Goal: Task Accomplishment & Management: Use online tool/utility

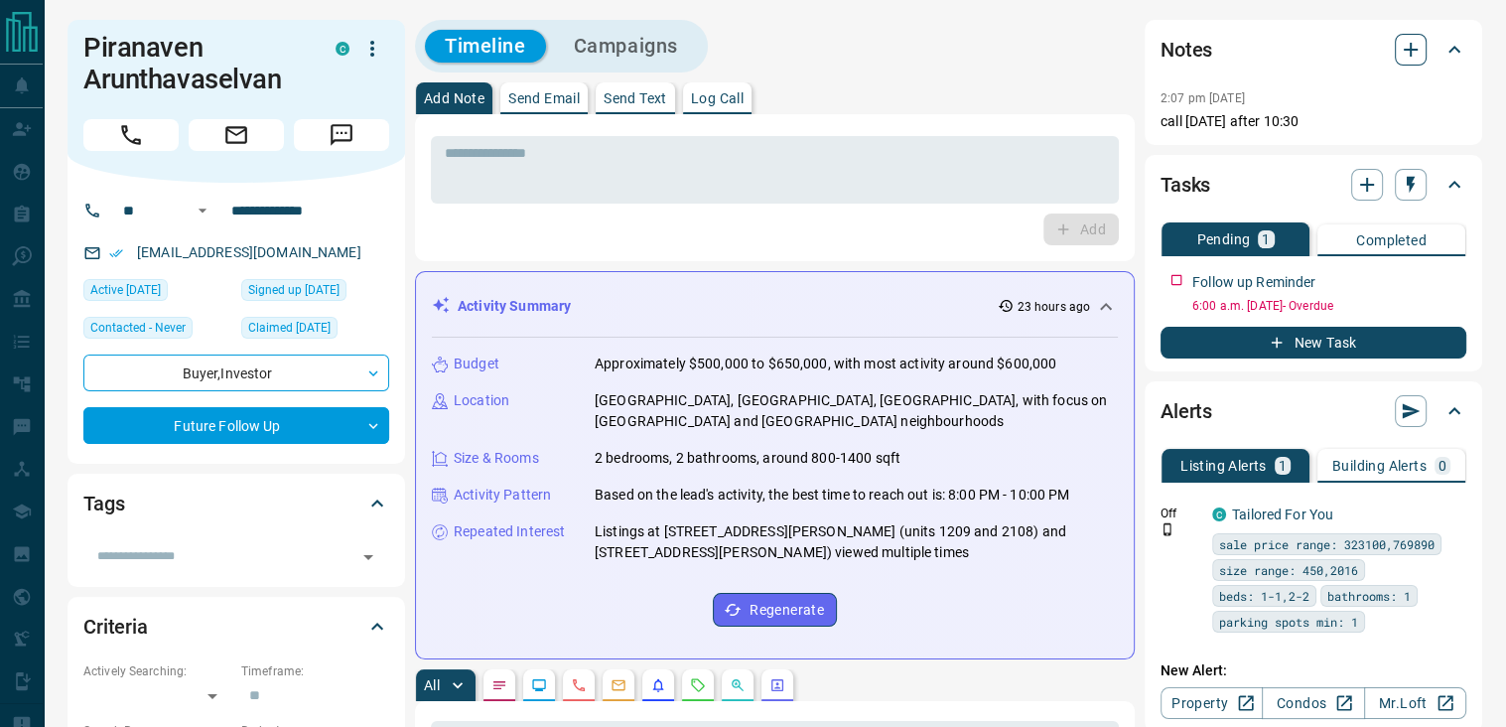
click at [1410, 57] on icon "button" at bounding box center [1411, 50] width 24 height 24
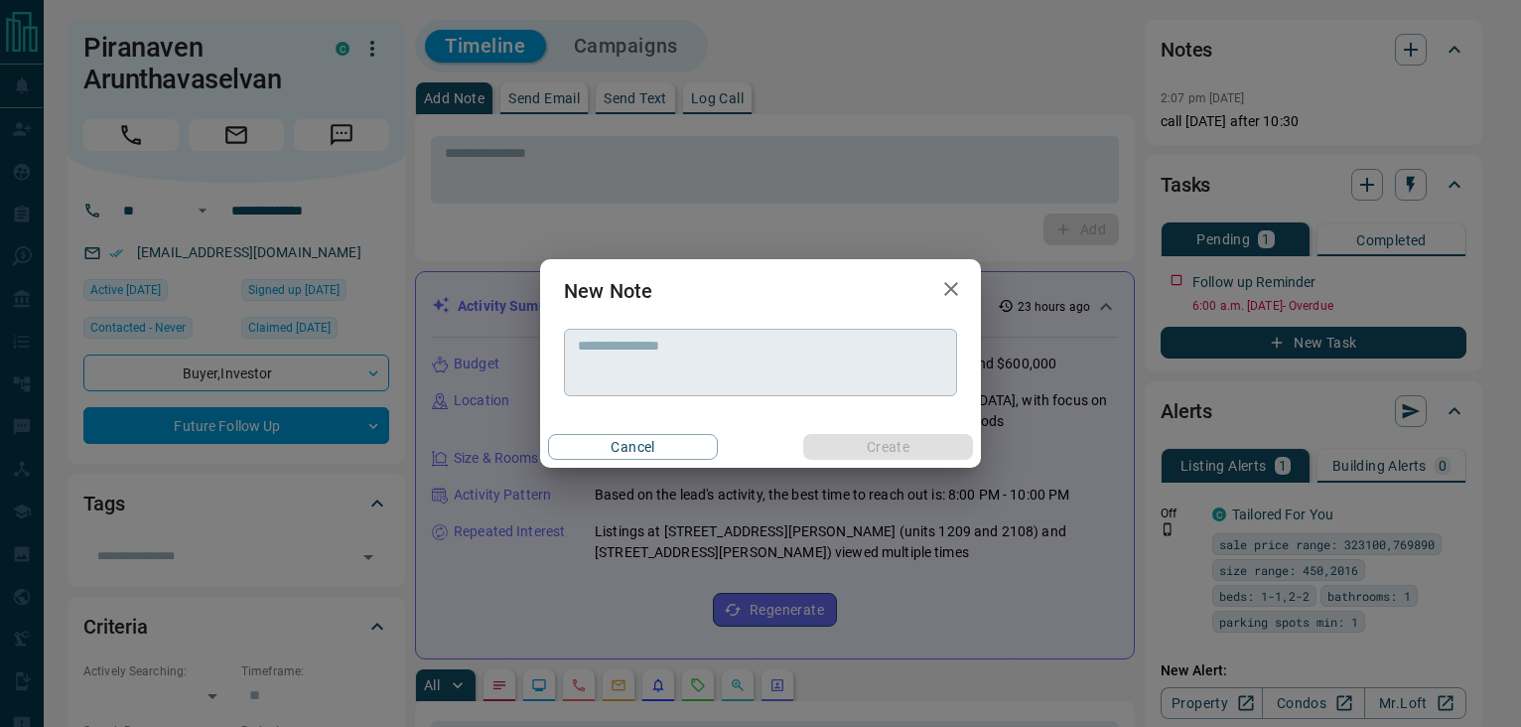
click at [783, 336] on div "* ​" at bounding box center [760, 363] width 393 height 68
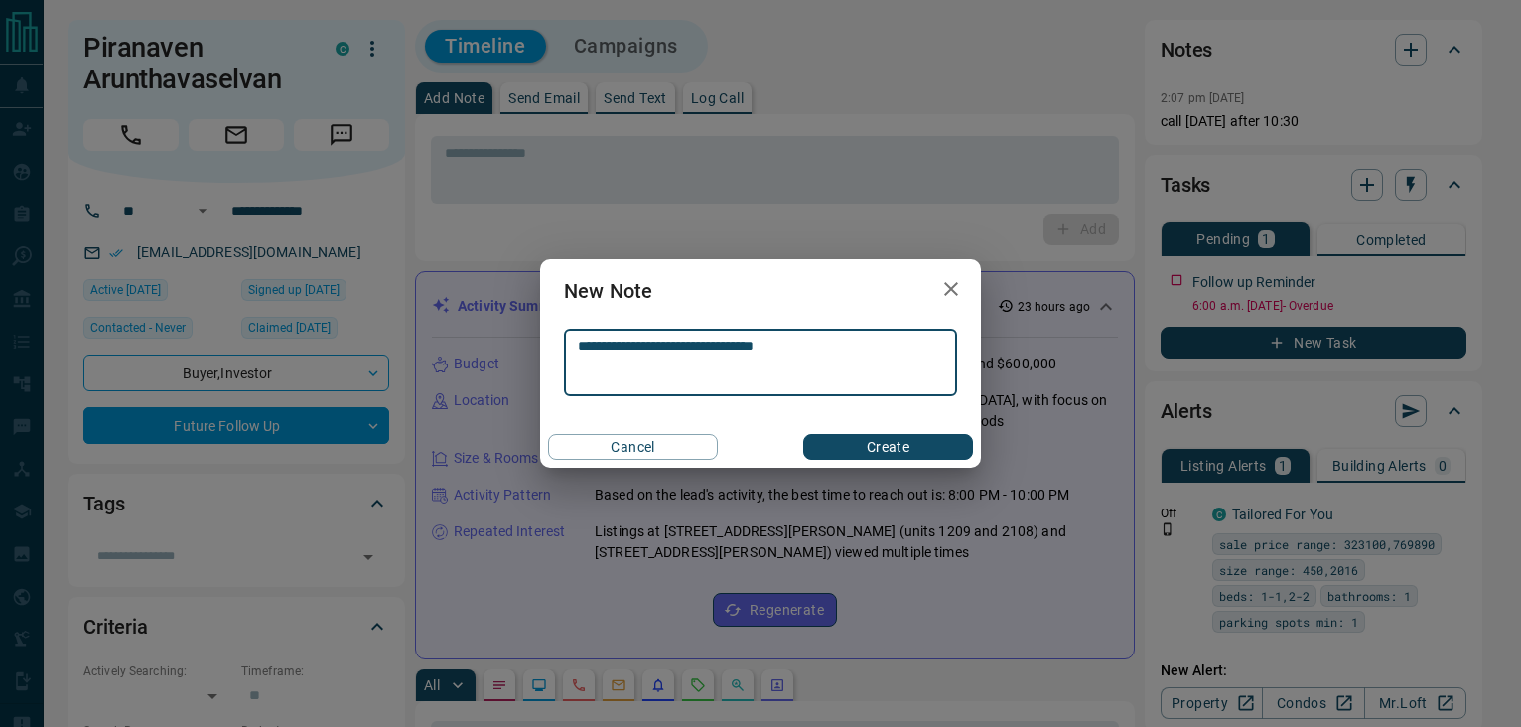
type textarea "**********"
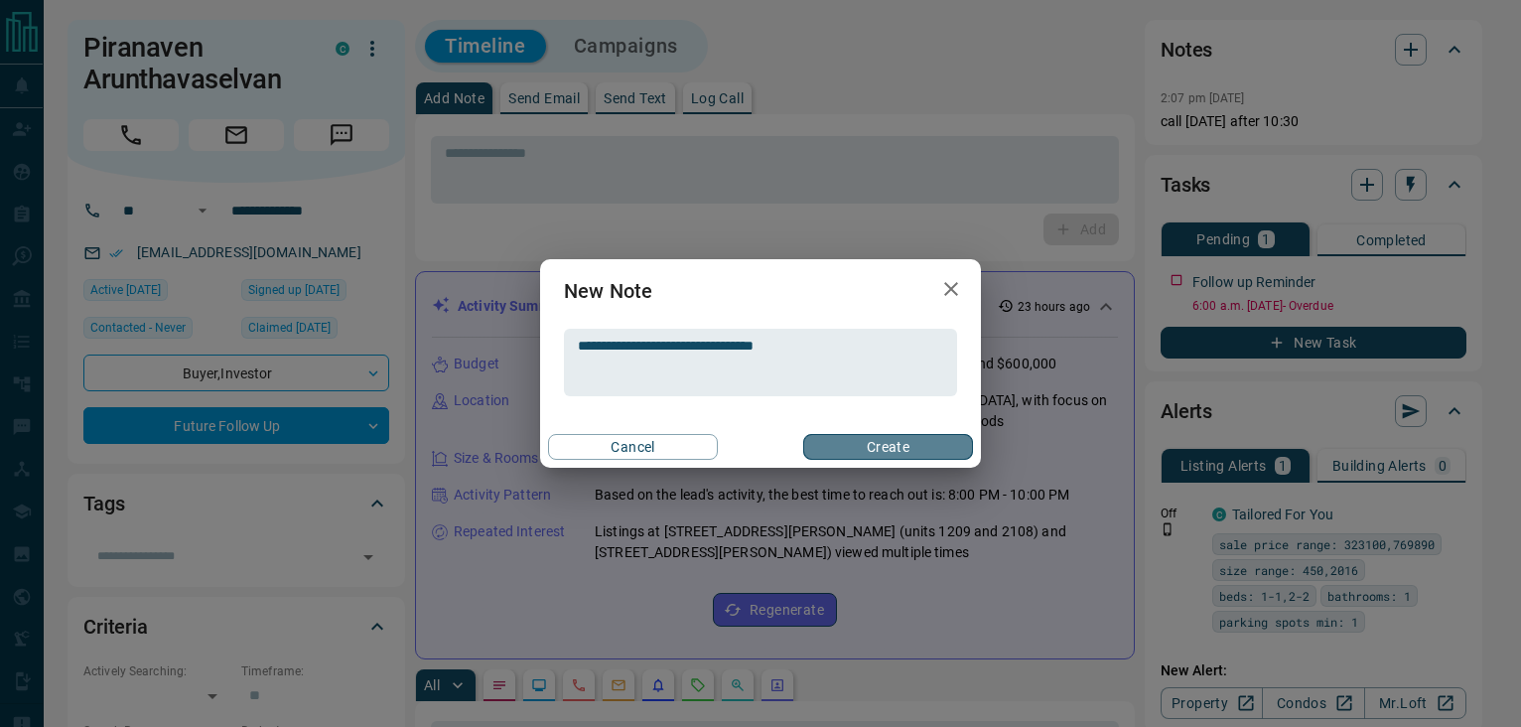
click at [834, 441] on button "Create" at bounding box center [888, 447] width 170 height 26
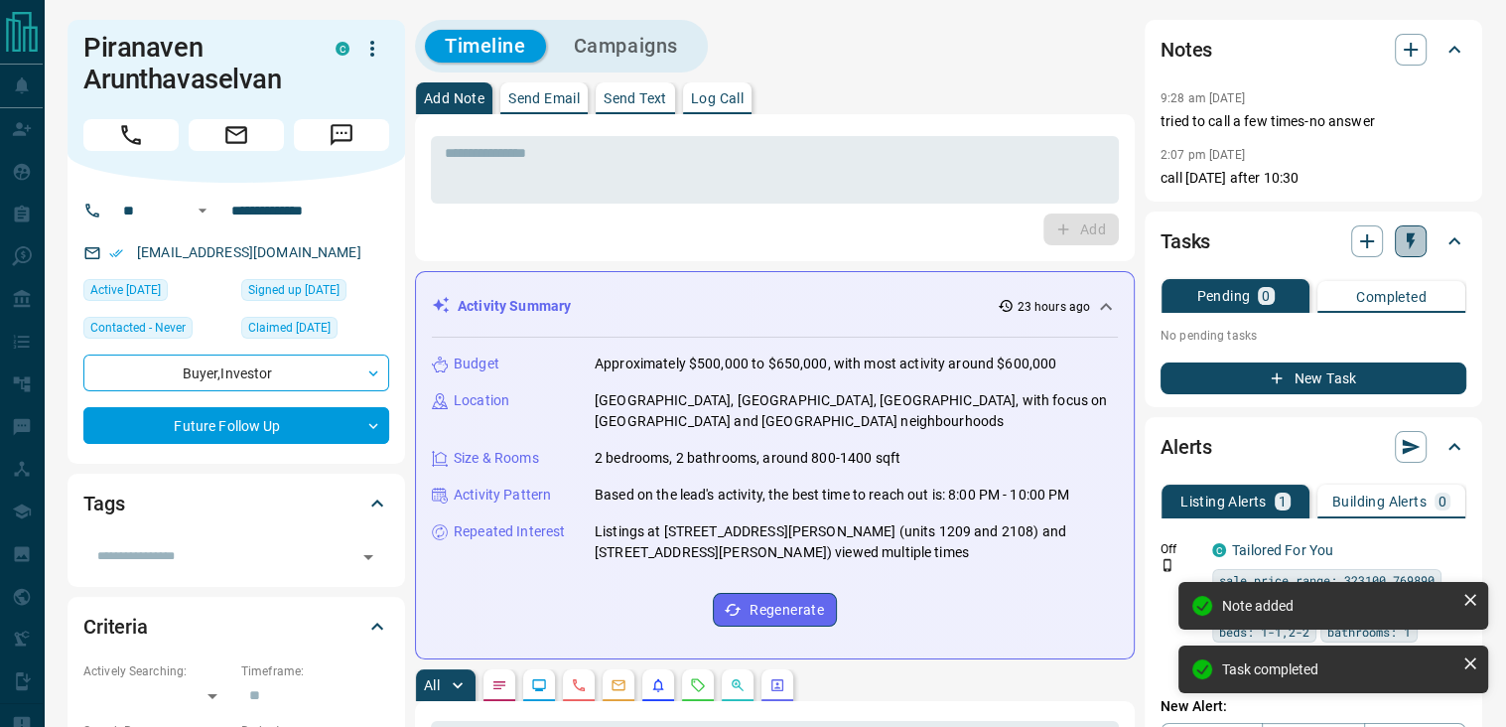
click at [1402, 247] on icon "button" at bounding box center [1411, 241] width 20 height 20
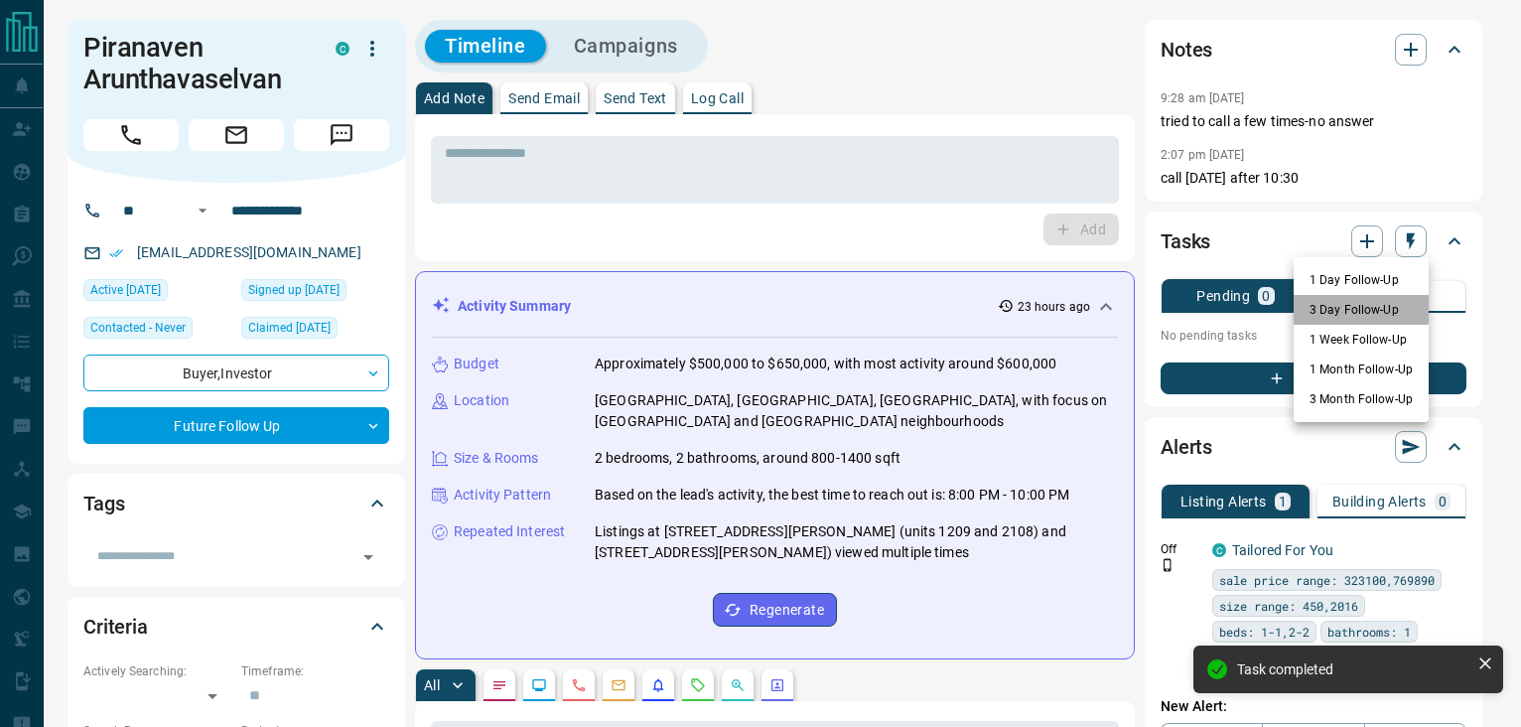
click at [1324, 307] on li "3 Day Follow-Up" at bounding box center [1361, 310] width 135 height 30
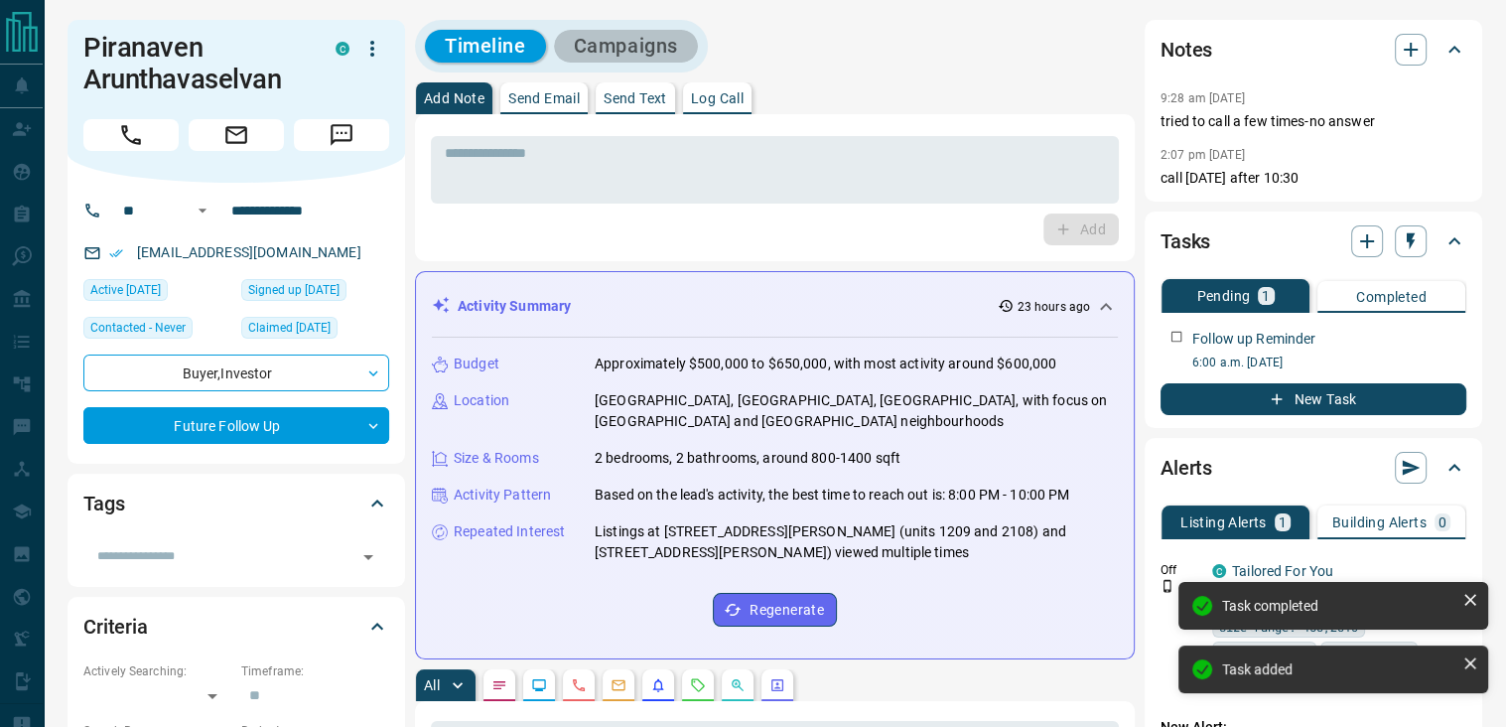
click at [638, 53] on button "Campaigns" at bounding box center [626, 46] width 144 height 33
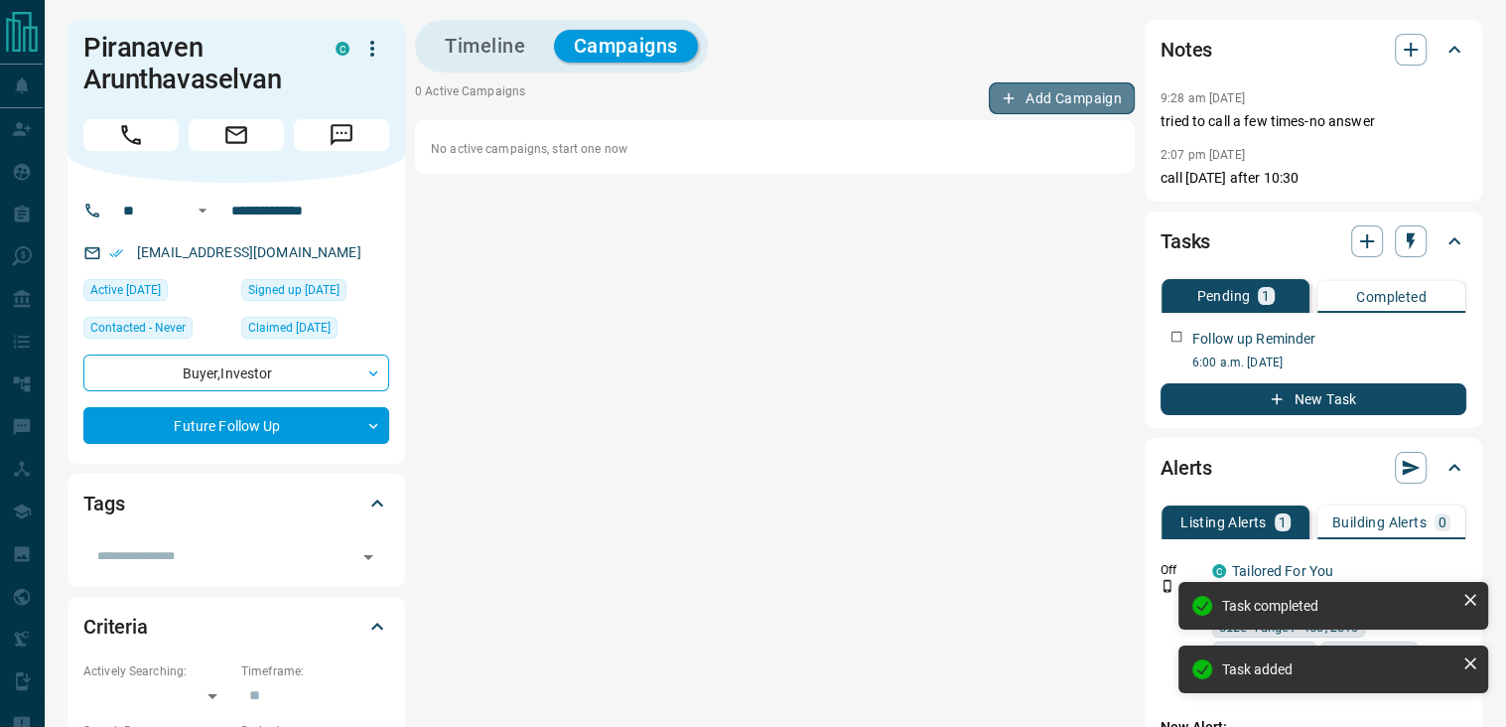
click at [1039, 100] on button "Add Campaign" at bounding box center [1062, 98] width 146 height 32
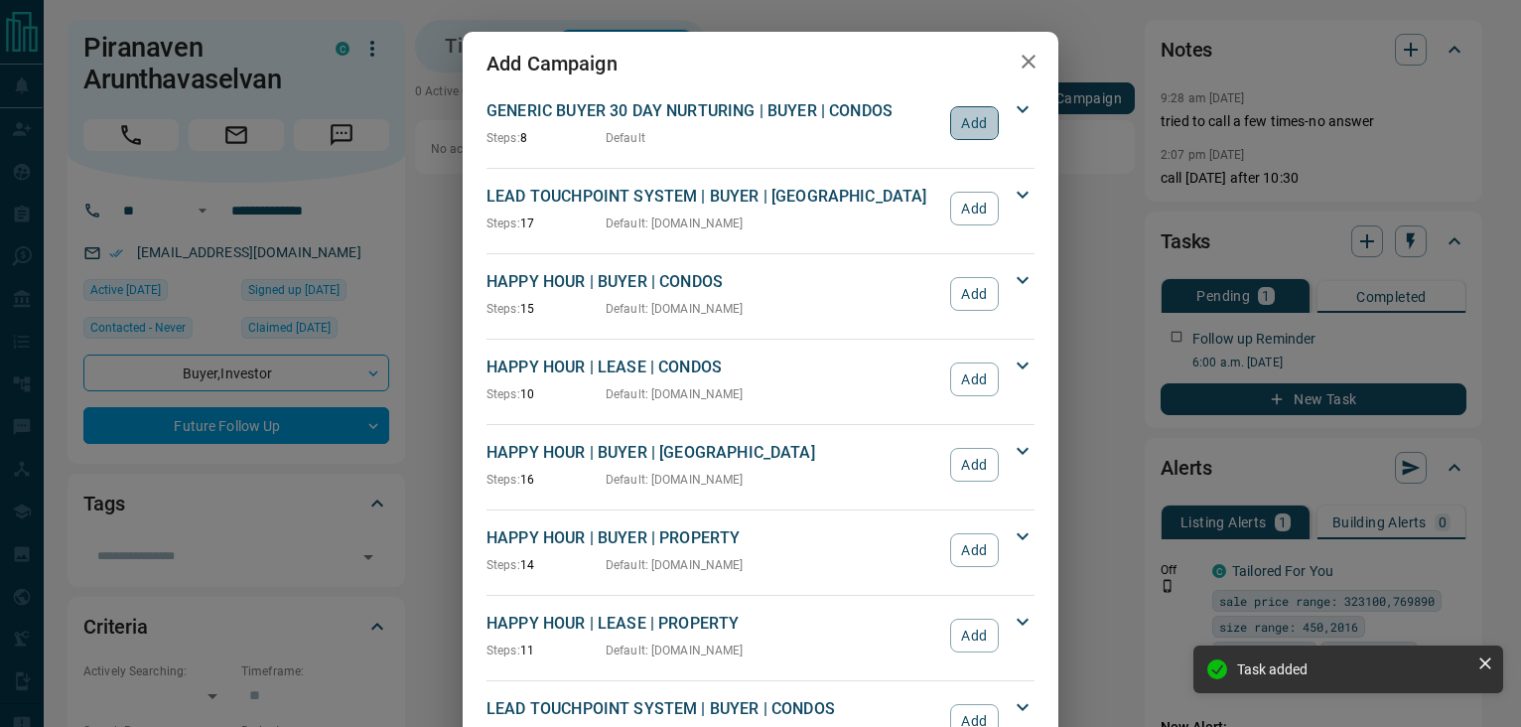
click at [967, 134] on button "Add" at bounding box center [974, 123] width 49 height 34
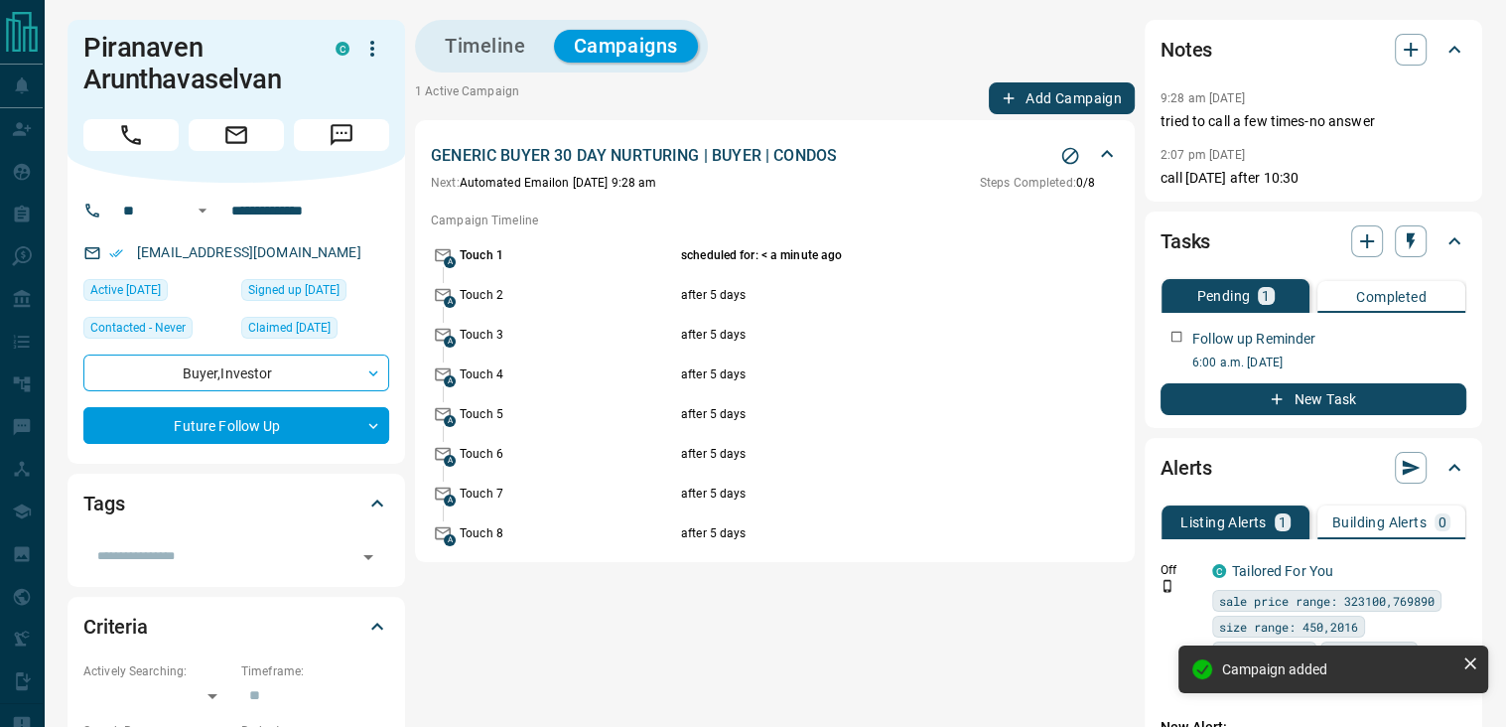
click at [457, 249] on div "A Touch 1 scheduled for: < a minute ago" at bounding box center [775, 255] width 688 height 24
click at [1059, 176] on span "Steps Completed:" at bounding box center [1028, 183] width 96 height 14
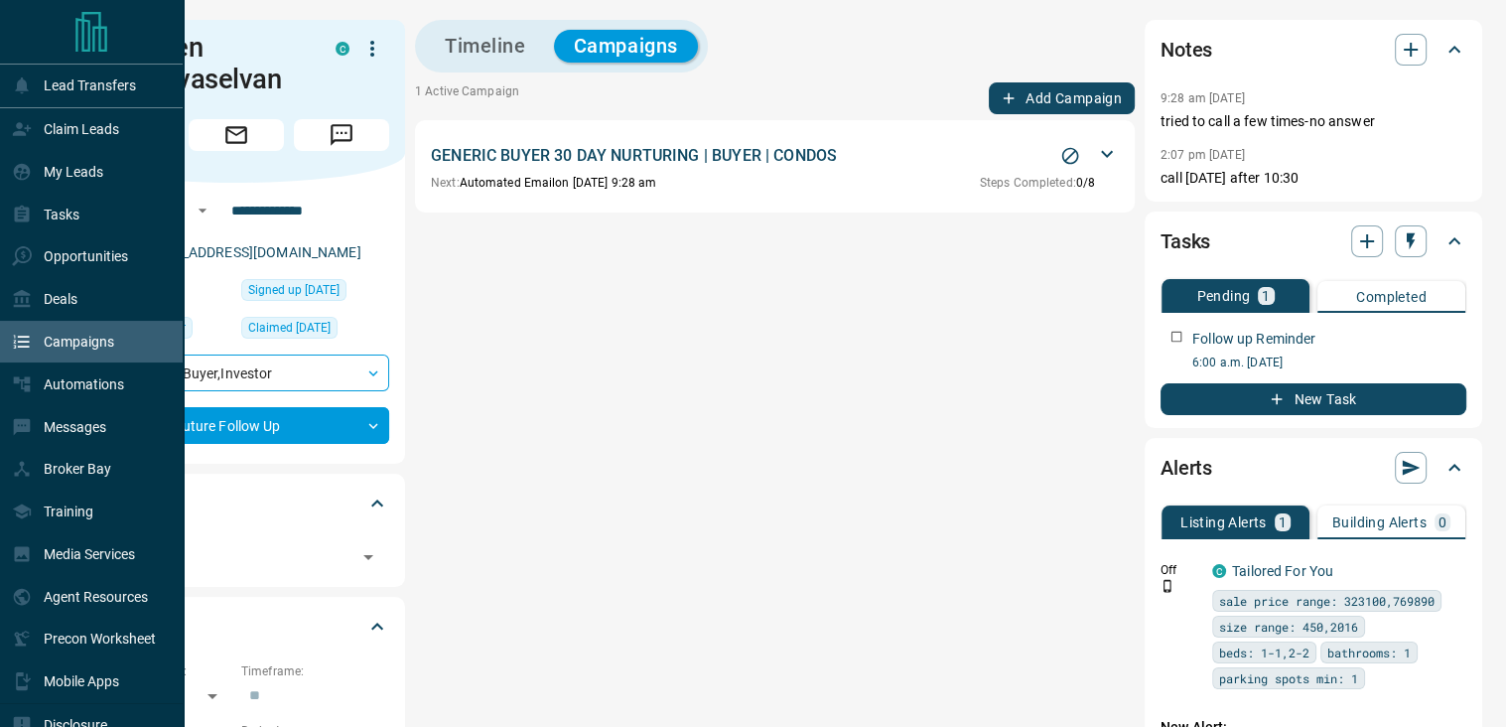
click at [83, 340] on p "Campaigns" at bounding box center [79, 342] width 70 height 16
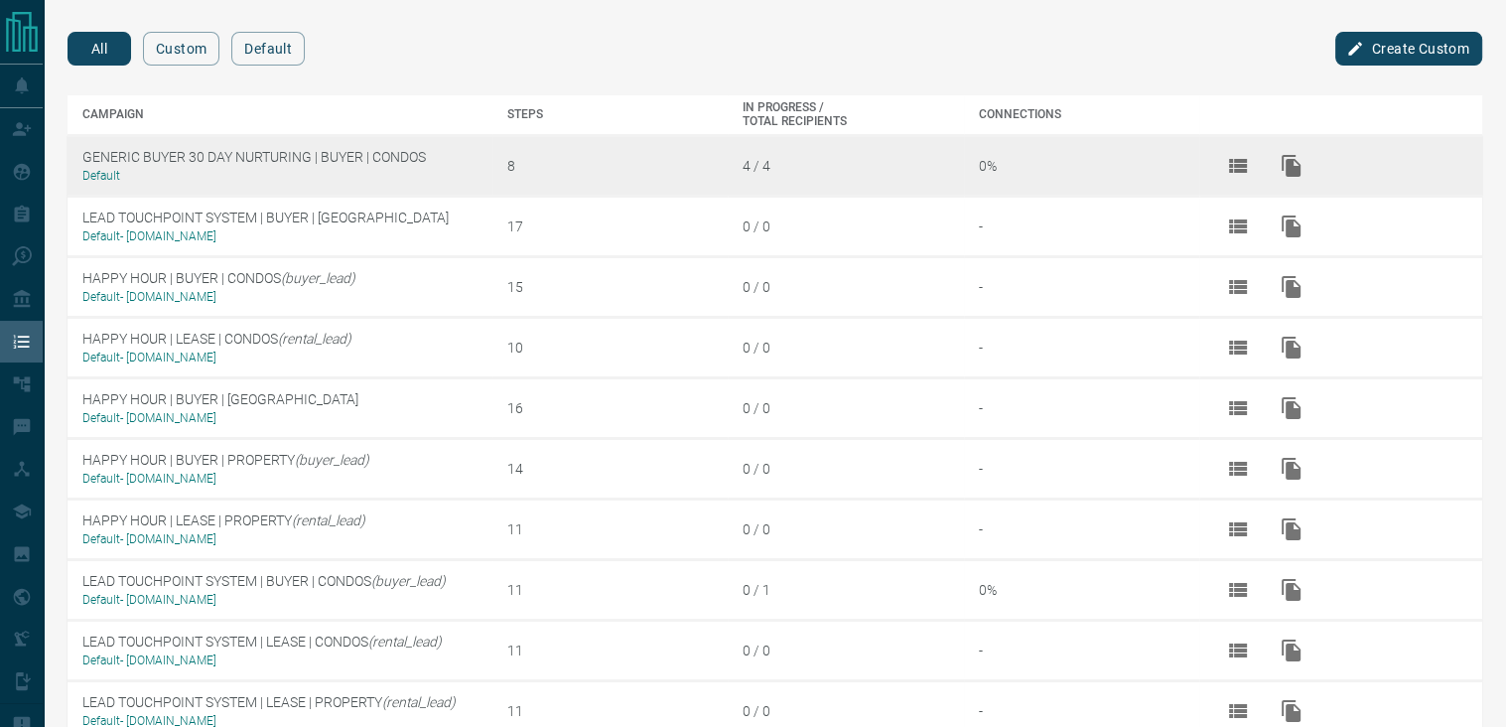
click at [339, 157] on td "GENERIC BUYER 30 DAY NURTURING | BUYER | CONDOS Default" at bounding box center [280, 165] width 425 height 61
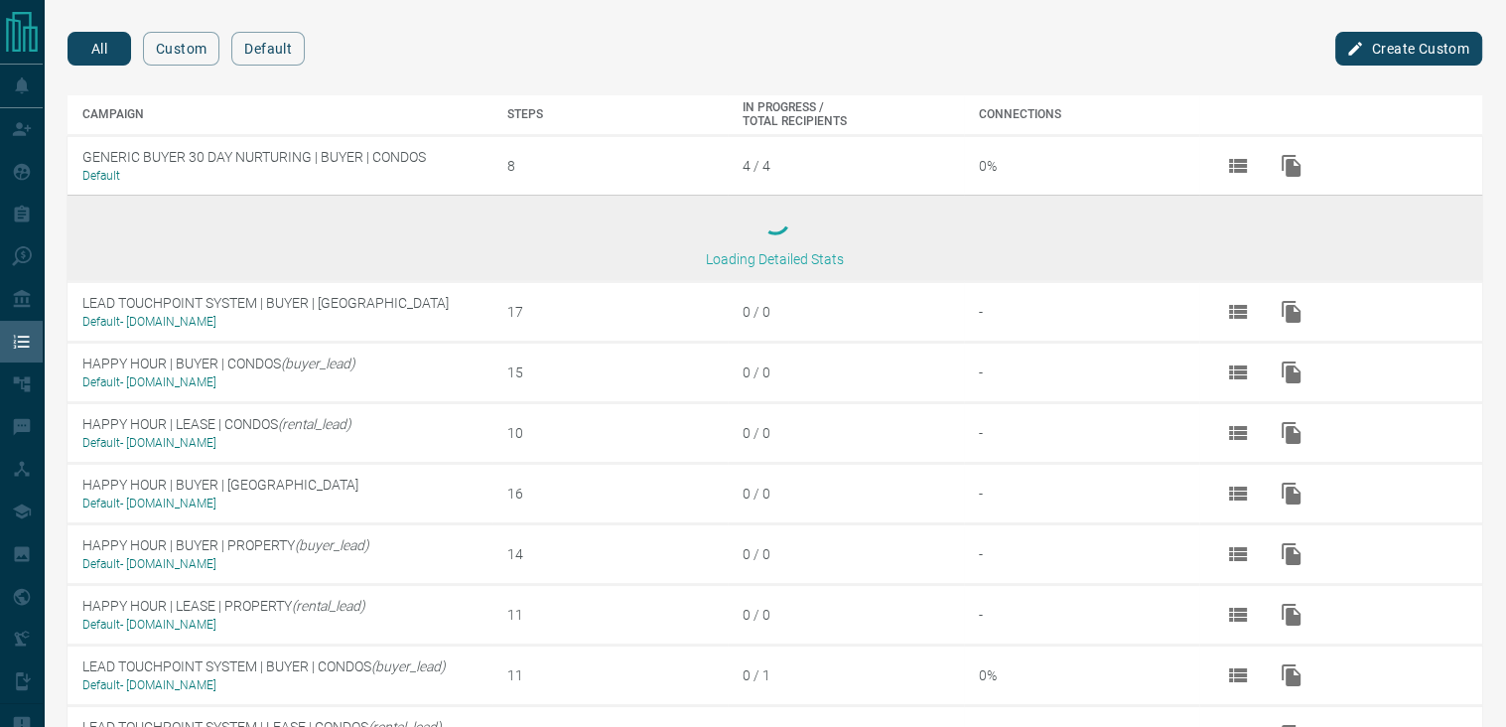
click at [868, 51] on div "All Custom Default Create Custom" at bounding box center [775, 52] width 1415 height 40
